Goal: Task Accomplishment & Management: Use online tool/utility

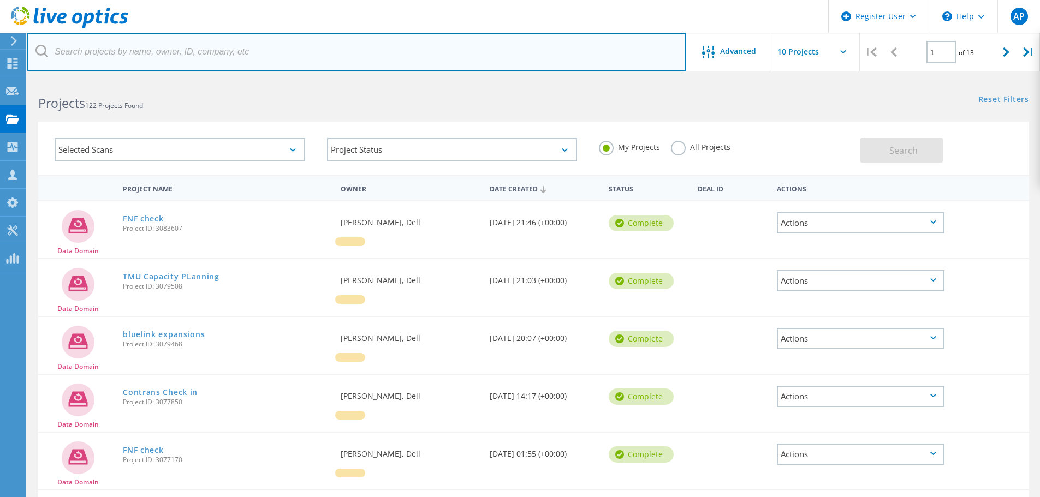
click at [169, 50] on input "text" at bounding box center [356, 52] width 659 height 38
type input "algoma"
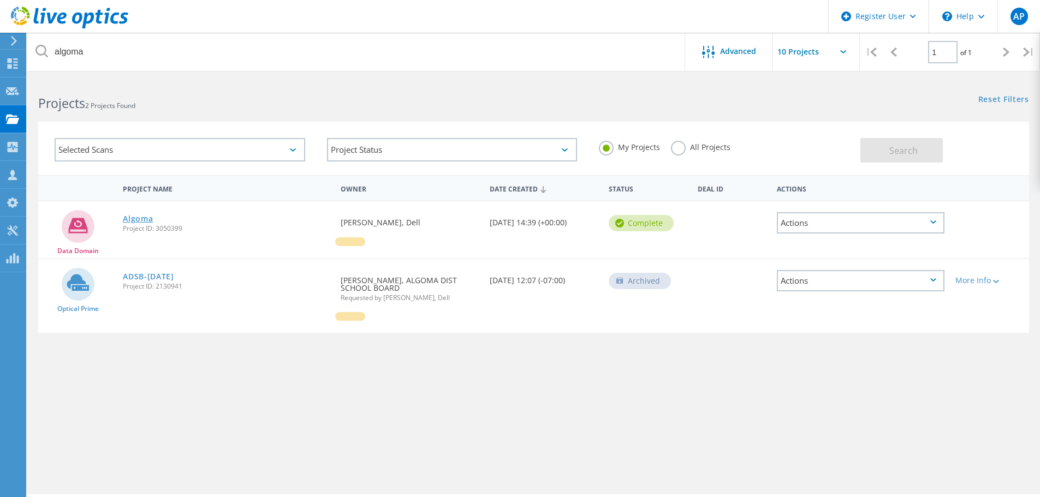
click at [149, 220] on link "Algoma" at bounding box center [138, 219] width 30 height 8
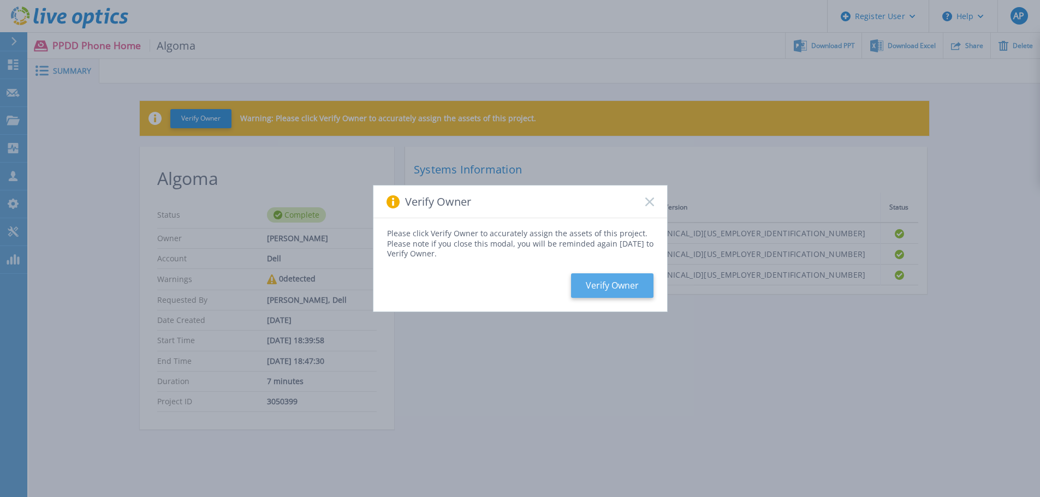
click at [607, 282] on button "Verify Owner" at bounding box center [612, 286] width 82 height 25
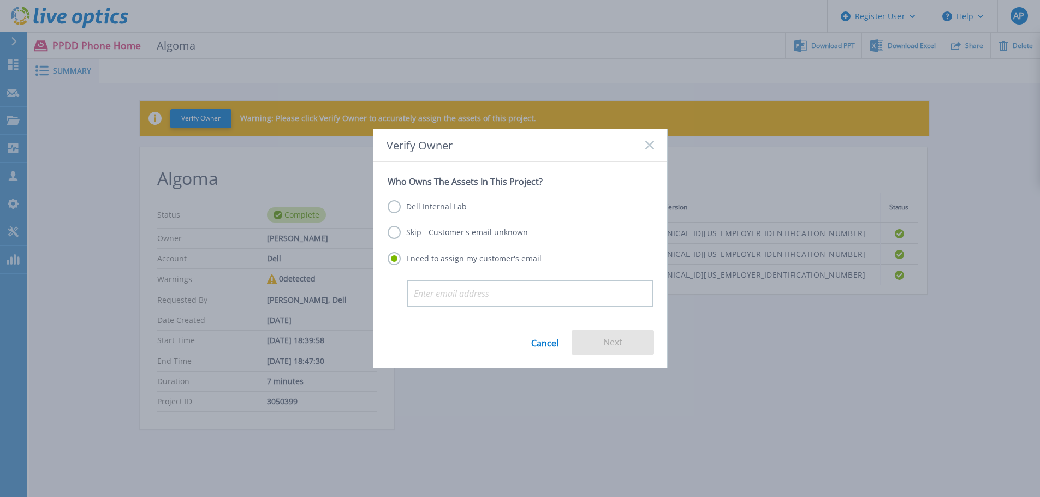
click at [441, 211] on label "Dell Internal Lab" at bounding box center [427, 206] width 79 height 13
click at [0, 0] on input "Dell Internal Lab" at bounding box center [0, 0] width 0 height 0
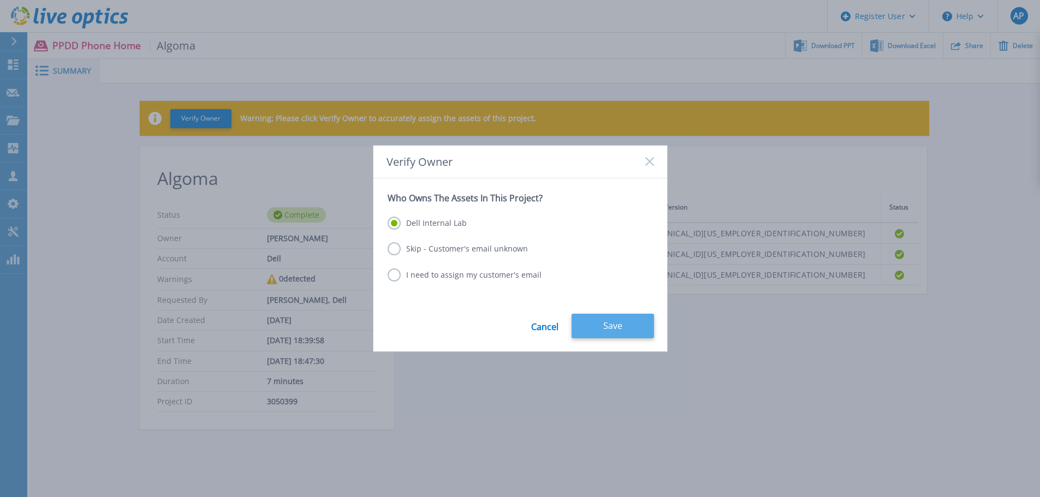
click at [615, 334] on button "Save" at bounding box center [613, 326] width 82 height 25
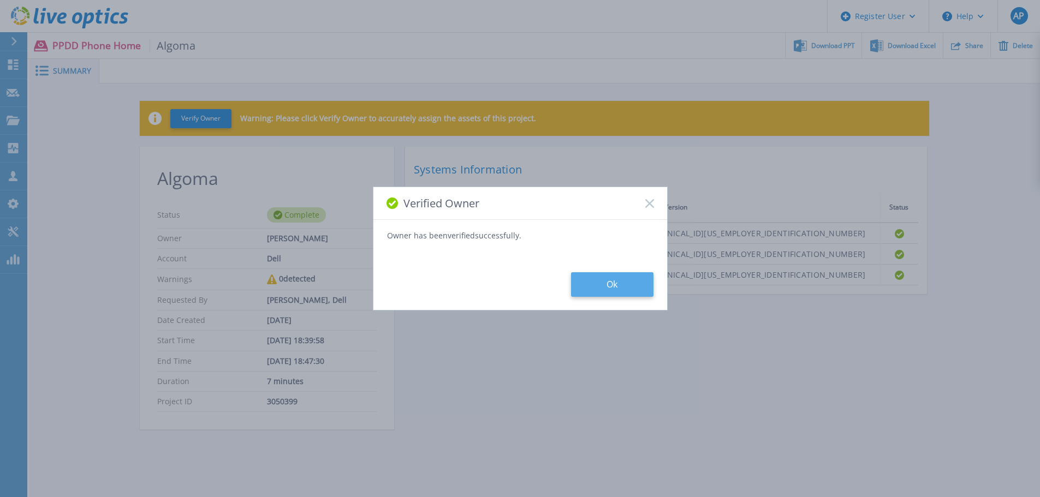
click at [625, 291] on button "Ok" at bounding box center [612, 284] width 82 height 25
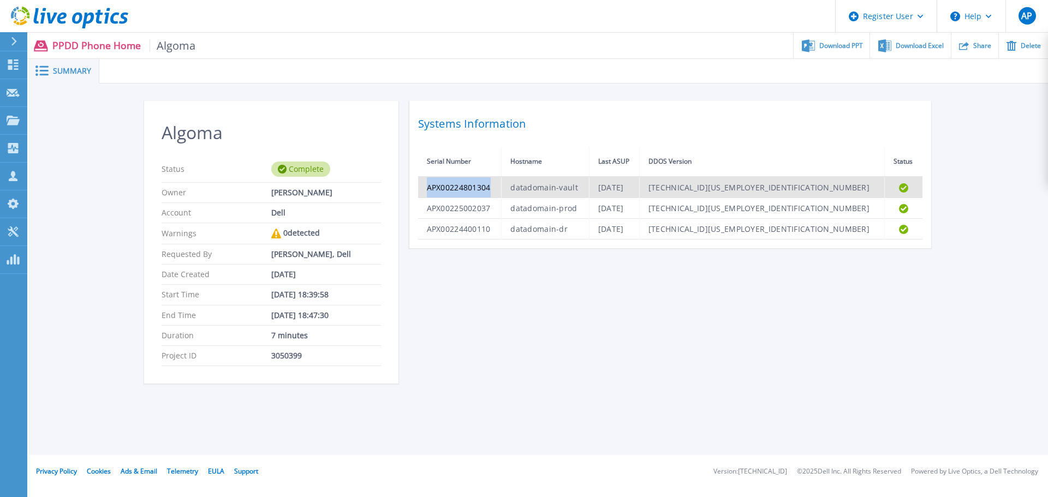
drag, startPoint x: 494, startPoint y: 189, endPoint x: 425, endPoint y: 192, distance: 68.9
click at [425, 192] on td "APX00224801304" at bounding box center [460, 187] width 84 height 21
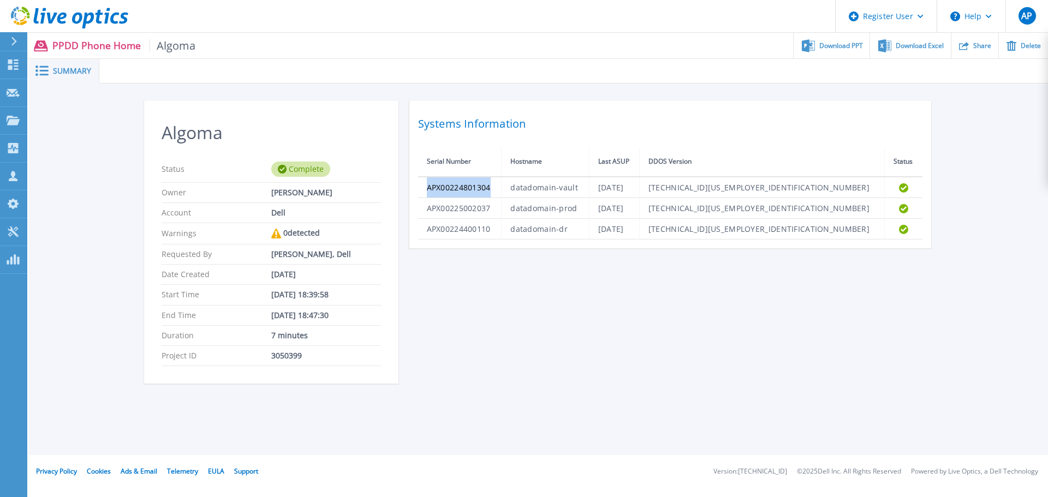
copy td "APX00224801304"
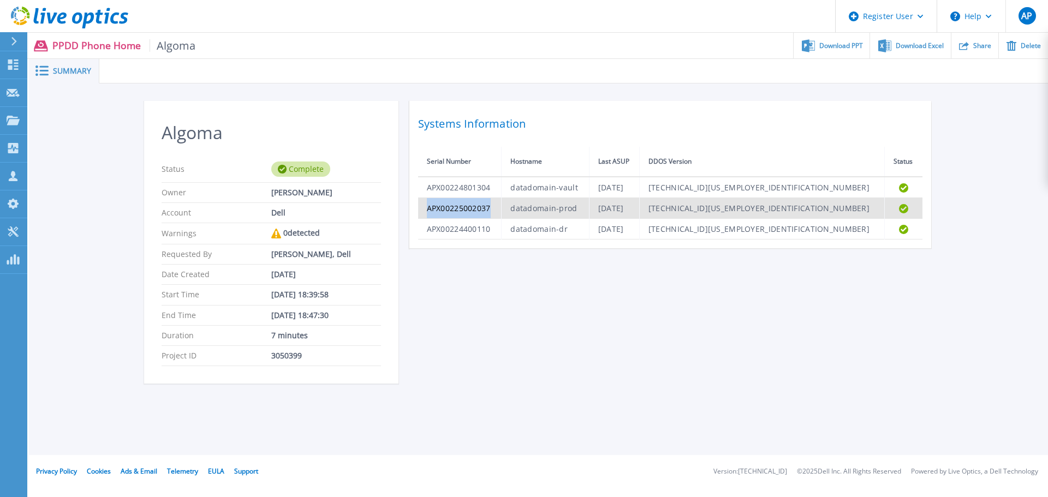
drag, startPoint x: 501, startPoint y: 208, endPoint x: 424, endPoint y: 205, distance: 77.6
click at [424, 205] on td "APX00225002037" at bounding box center [460, 208] width 84 height 21
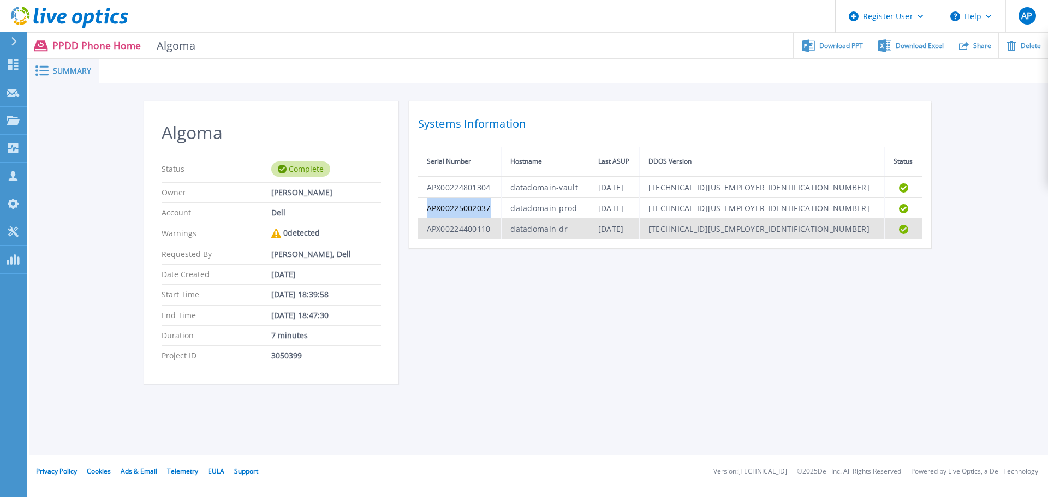
copy td "APX00225002037"
drag, startPoint x: 497, startPoint y: 226, endPoint x: 428, endPoint y: 236, distance: 70.7
click at [428, 236] on td "APX00224400110" at bounding box center [460, 229] width 84 height 21
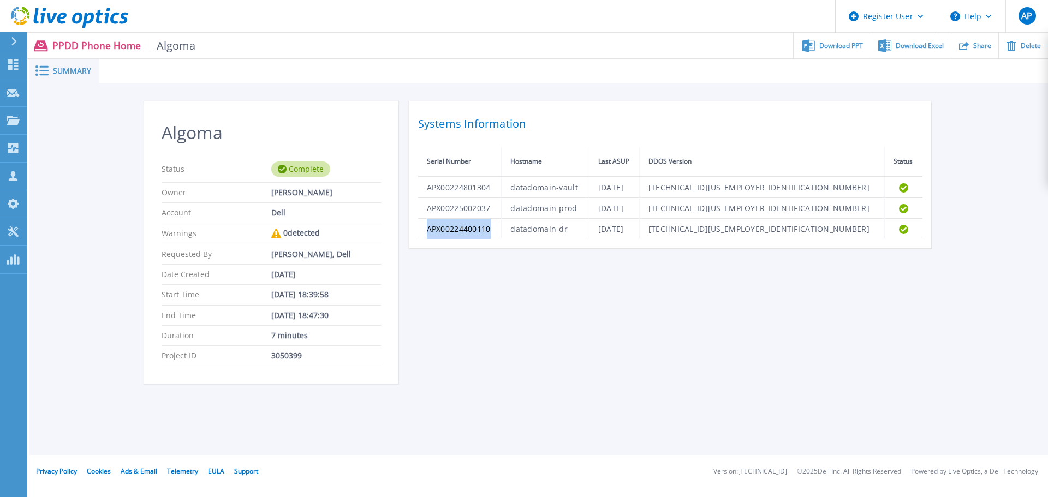
copy td "APX00224400110"
click at [19, 59] on div at bounding box center [13, 64] width 13 height 11
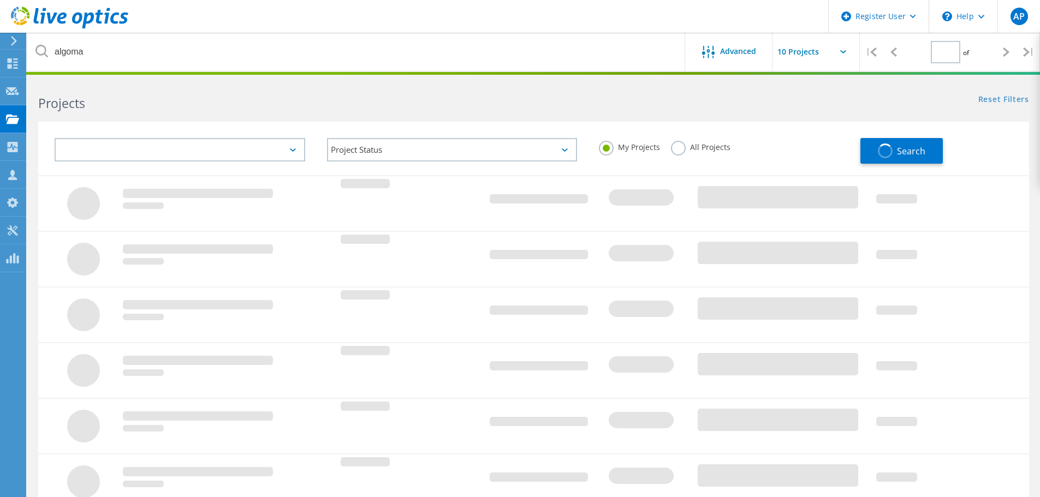
type input "1"
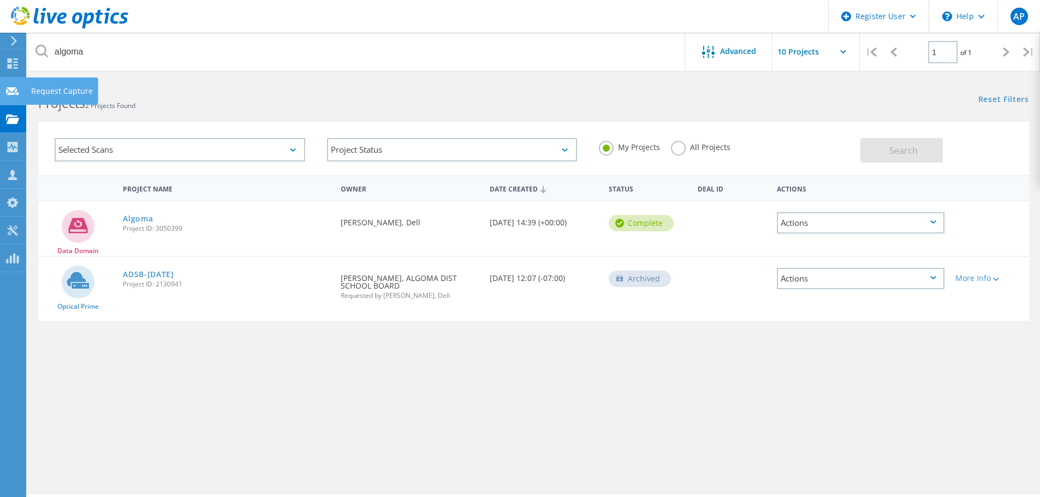
click at [10, 88] on use at bounding box center [12, 91] width 13 height 8
click at [13, 66] on icon at bounding box center [12, 63] width 13 height 10
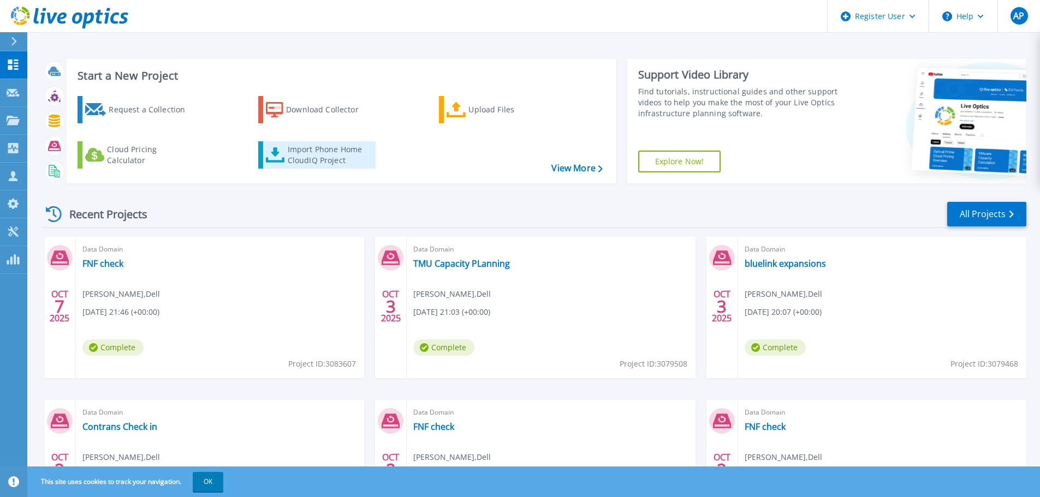
click at [333, 151] on div "Import Phone Home CloudIQ Project" at bounding box center [330, 155] width 85 height 22
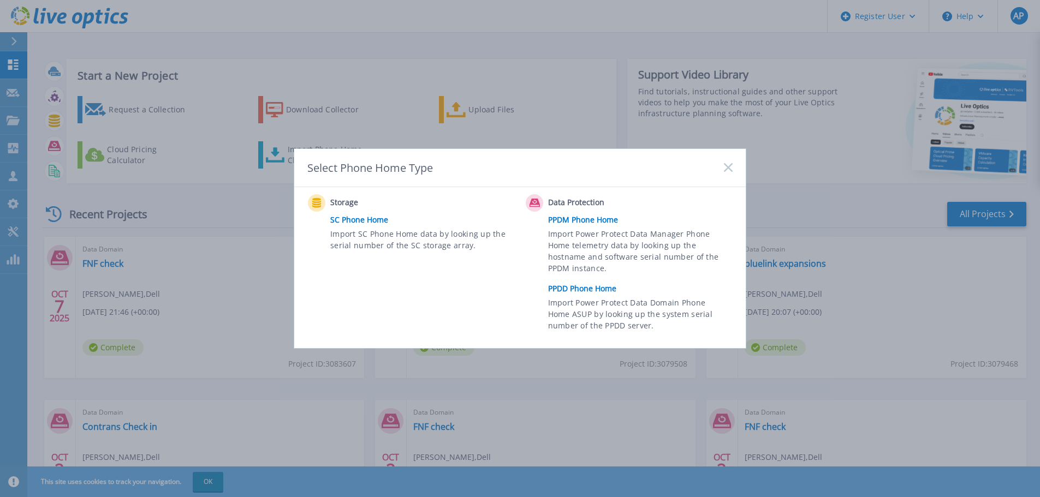
click at [572, 286] on link "PPDD Phone Home" at bounding box center [643, 289] width 190 height 16
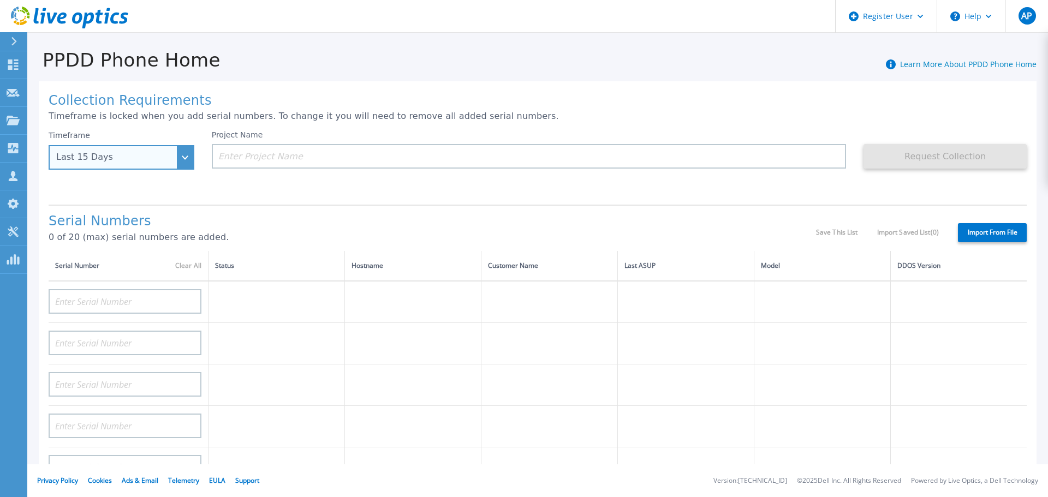
click at [175, 159] on div "Last 15 Days" at bounding box center [122, 157] width 146 height 25
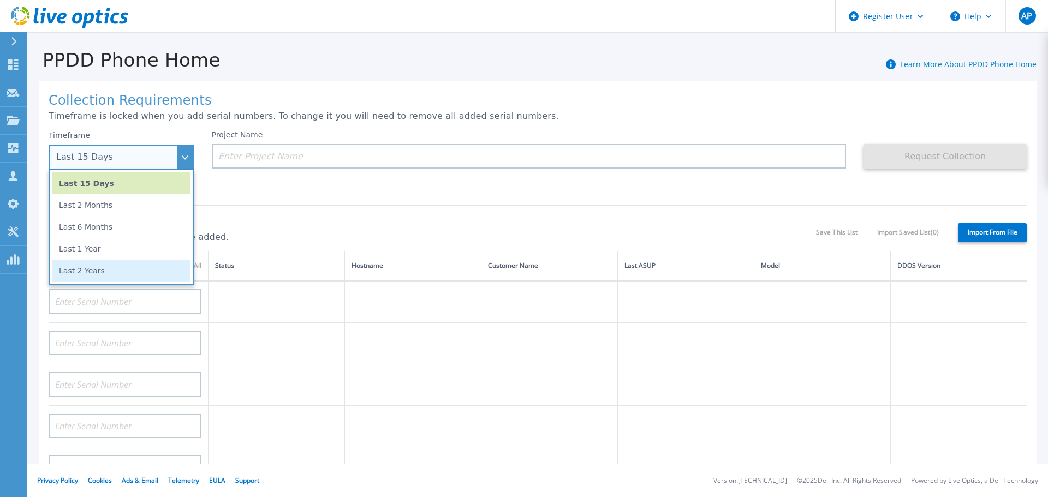
click at [141, 261] on li "Last 2 Years" at bounding box center [121, 271] width 138 height 22
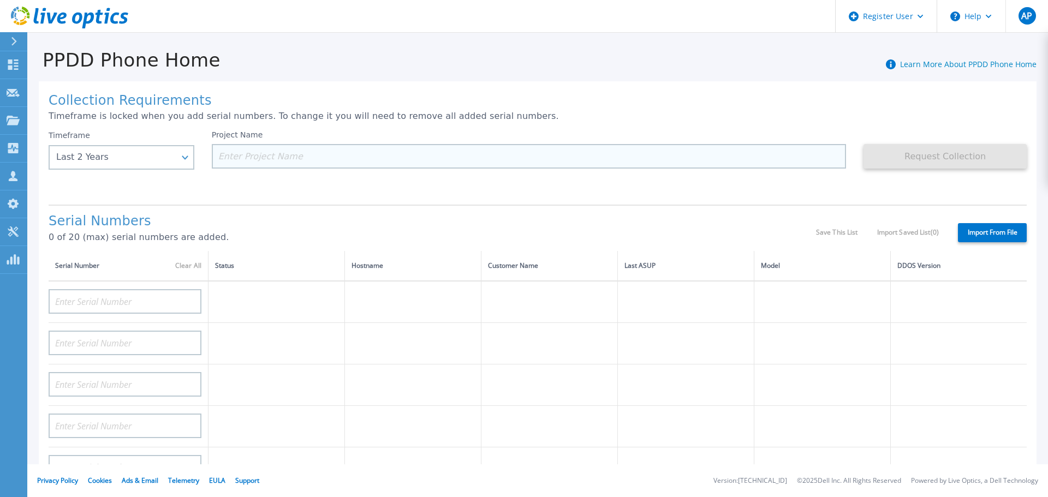
click at [400, 165] on input at bounding box center [529, 156] width 635 height 25
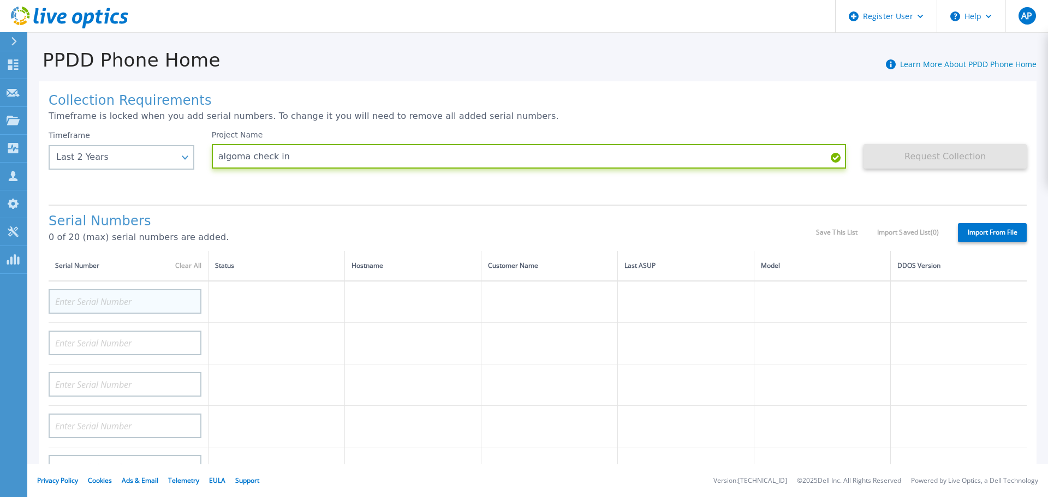
type input "algoma check in"
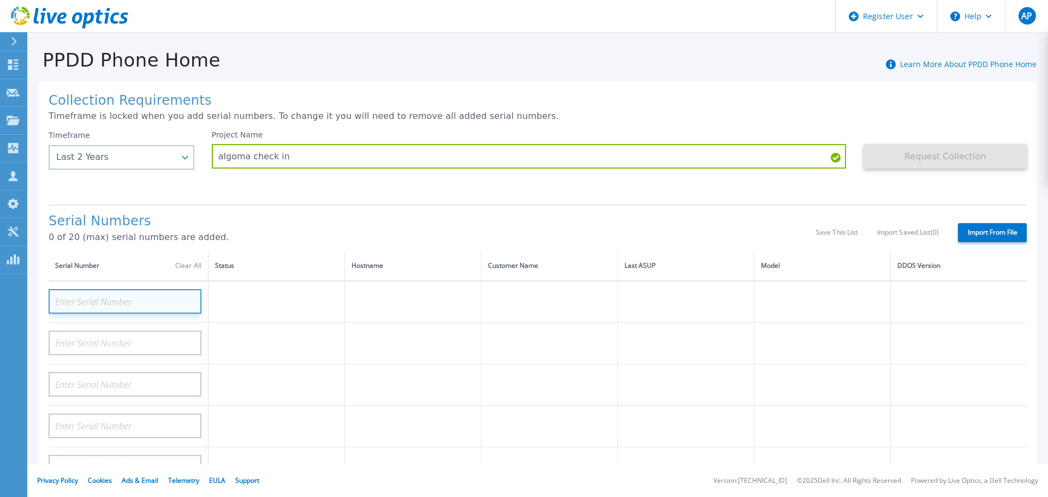
click at [165, 303] on input at bounding box center [125, 301] width 153 height 25
paste input "APX00224801304"
type input "APX00224801304"
click at [779, 100] on h1 "Collection Requirements" at bounding box center [538, 100] width 979 height 15
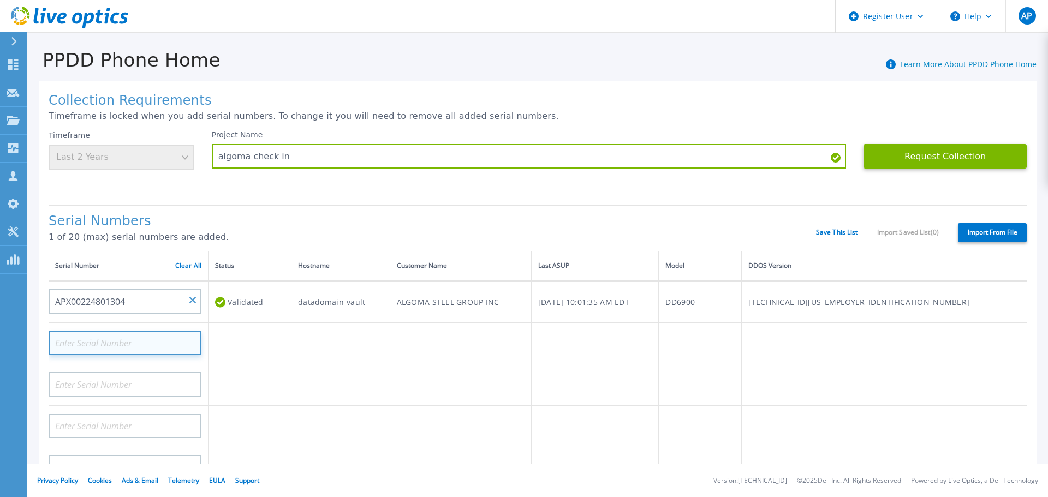
click at [131, 338] on input at bounding box center [125, 343] width 153 height 25
paste input "APX00225002037"
type input "APX00225002037"
click at [333, 216] on h1 "Serial Numbers" at bounding box center [433, 221] width 768 height 15
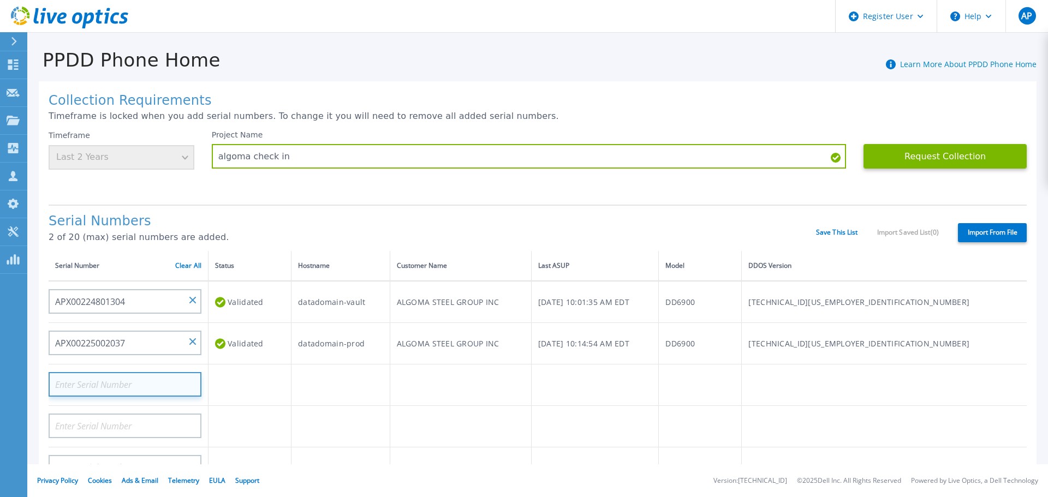
click at [155, 381] on input at bounding box center [125, 384] width 153 height 25
paste input "APX00224400110"
type input "APX00224400110"
click at [388, 208] on div "Serial Numbers 2 of 20 (max) serial numbers are added. Save This List Import Sa…" at bounding box center [538, 228] width 979 height 46
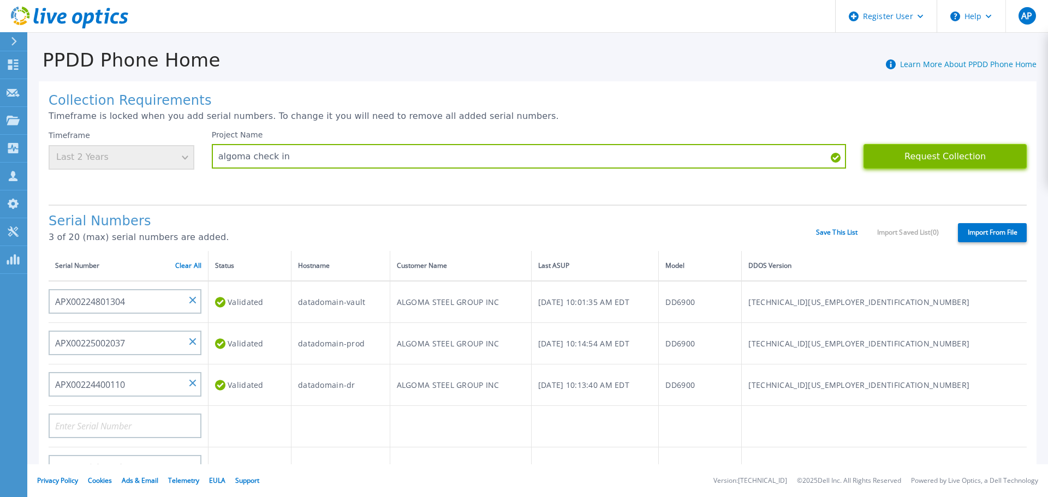
click at [924, 159] on button "Request Collection" at bounding box center [945, 156] width 163 height 25
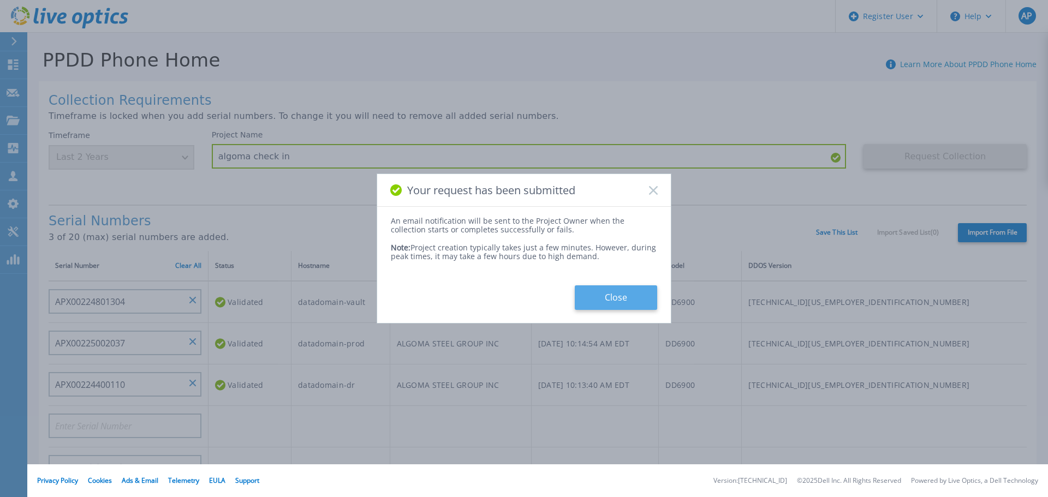
click at [642, 300] on button "Close" at bounding box center [616, 298] width 82 height 25
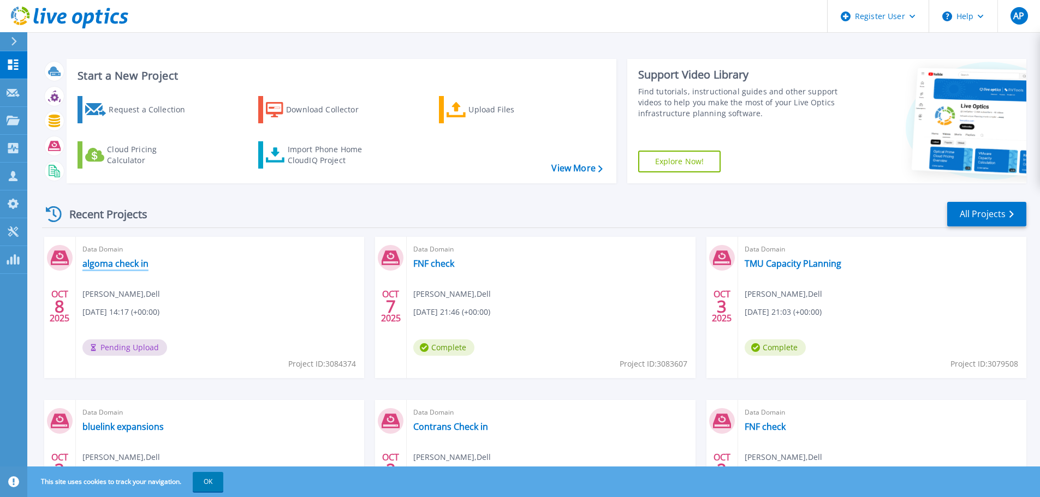
click at [124, 265] on link "algoma check in" at bounding box center [115, 263] width 66 height 11
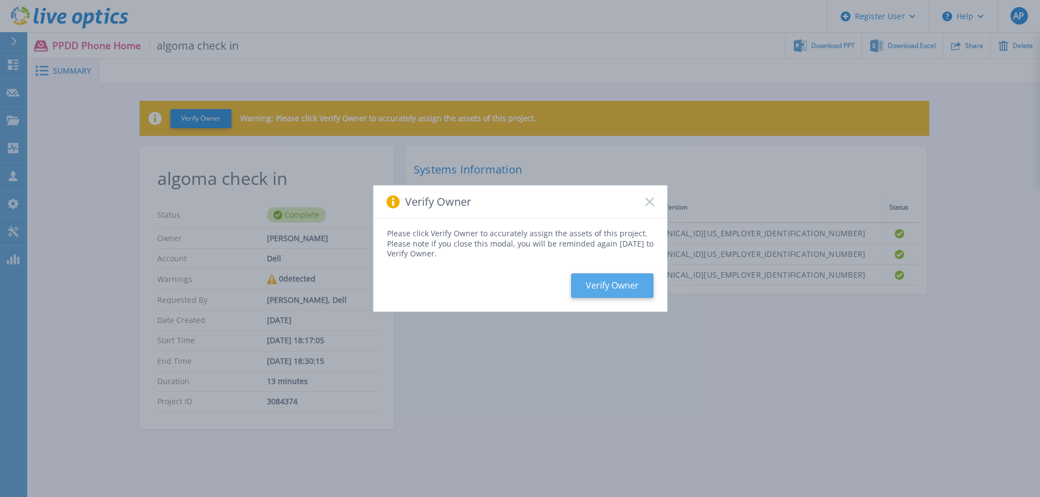
click at [632, 282] on button "Verify Owner" at bounding box center [612, 286] width 82 height 25
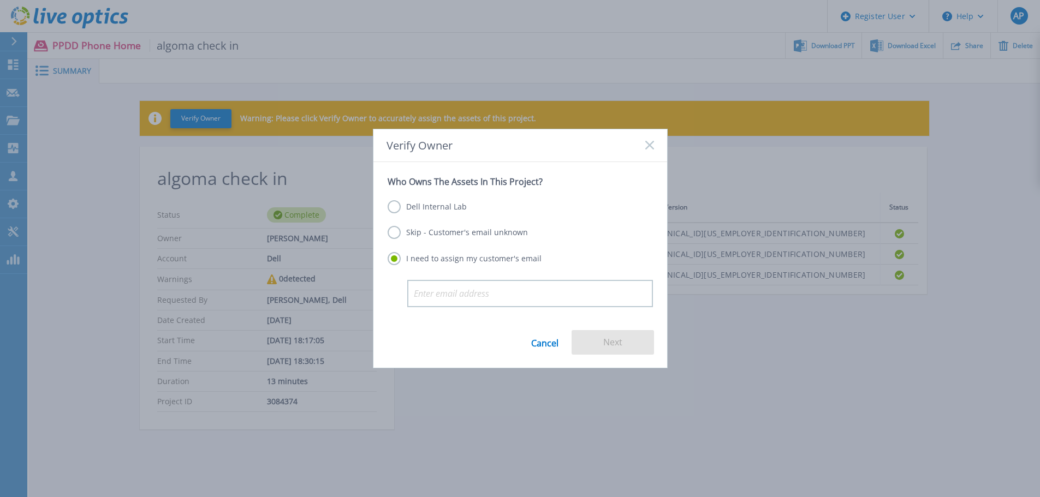
click at [428, 227] on label "Skip - Customer's email unknown" at bounding box center [458, 232] width 140 height 13
click at [0, 0] on input "Skip - Customer's email unknown" at bounding box center [0, 0] width 0 height 0
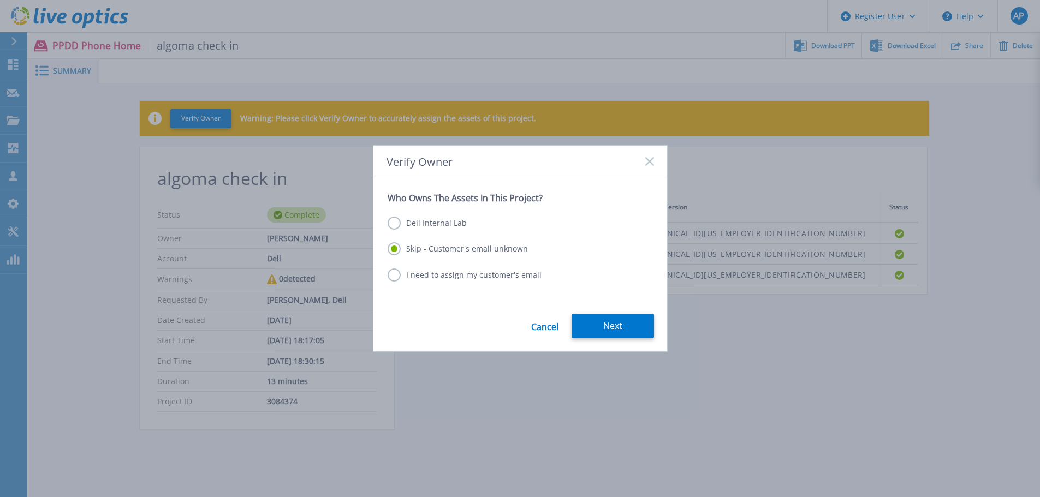
click at [430, 220] on label "Dell Internal Lab" at bounding box center [427, 223] width 79 height 13
click at [0, 0] on input "Dell Internal Lab" at bounding box center [0, 0] width 0 height 0
click at [625, 327] on button "Save" at bounding box center [613, 326] width 82 height 25
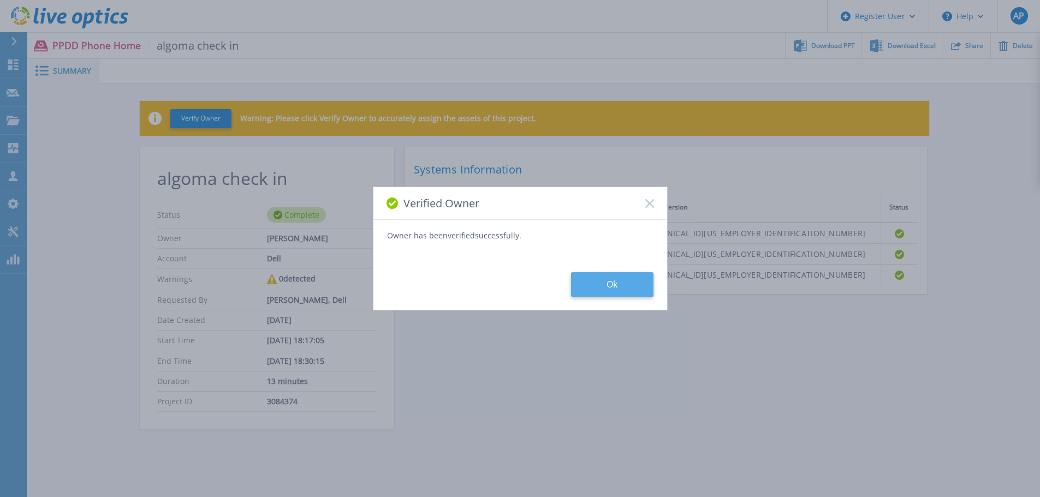
click at [650, 288] on button "Ok" at bounding box center [612, 284] width 82 height 25
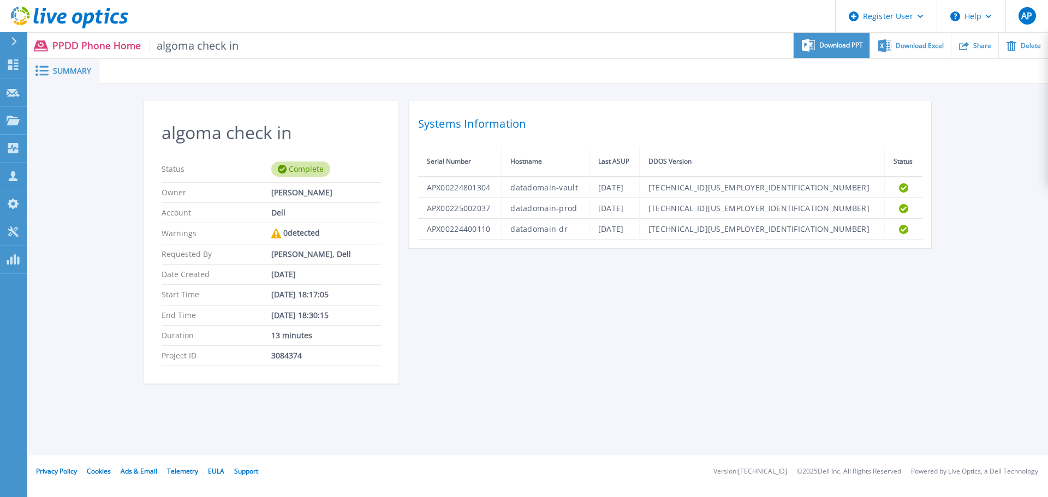
click at [837, 42] on span "Download PPT" at bounding box center [842, 45] width 44 height 7
click at [853, 48] on span "Download PPT" at bounding box center [842, 45] width 44 height 7
